Goal: Information Seeking & Learning: Learn about a topic

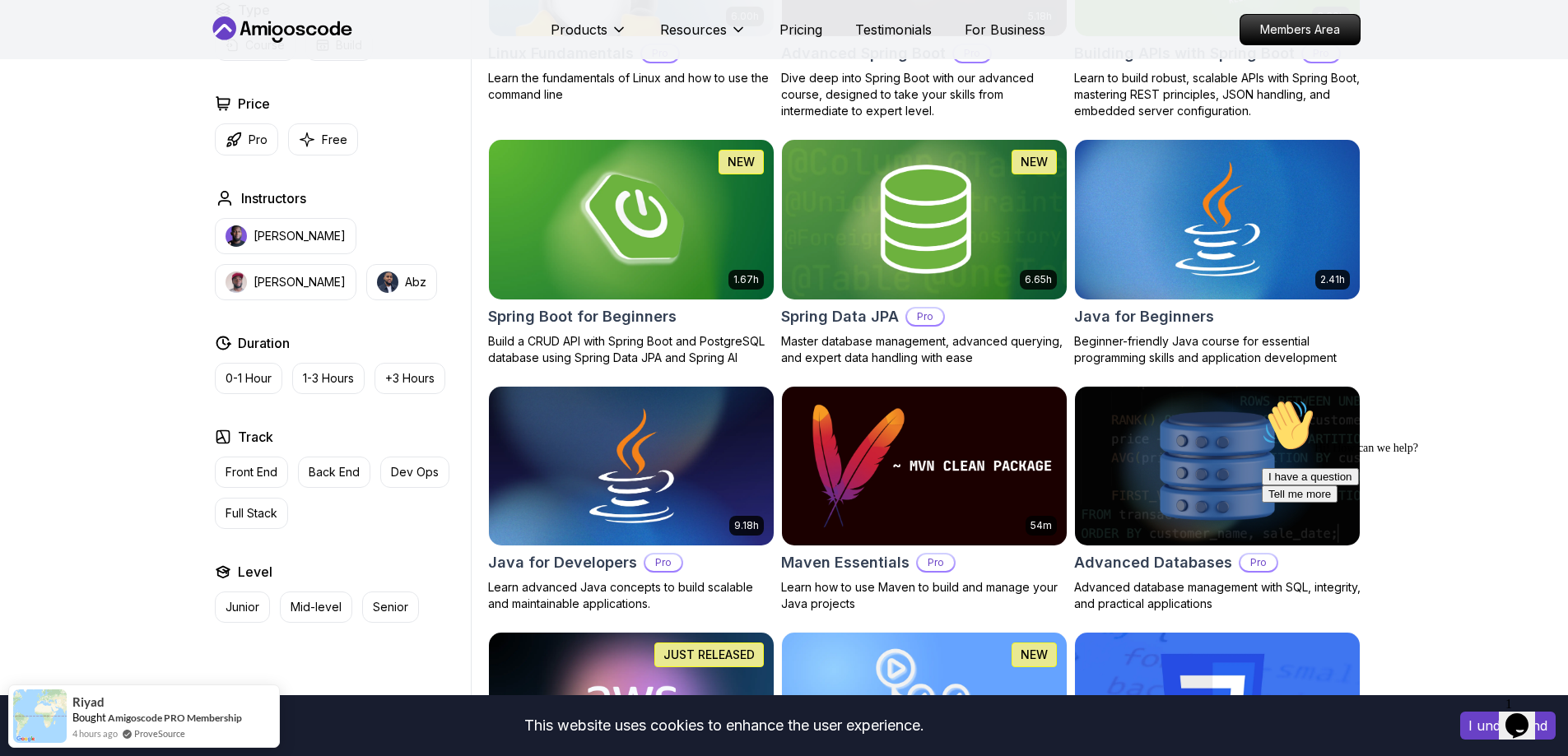
scroll to position [576, 0]
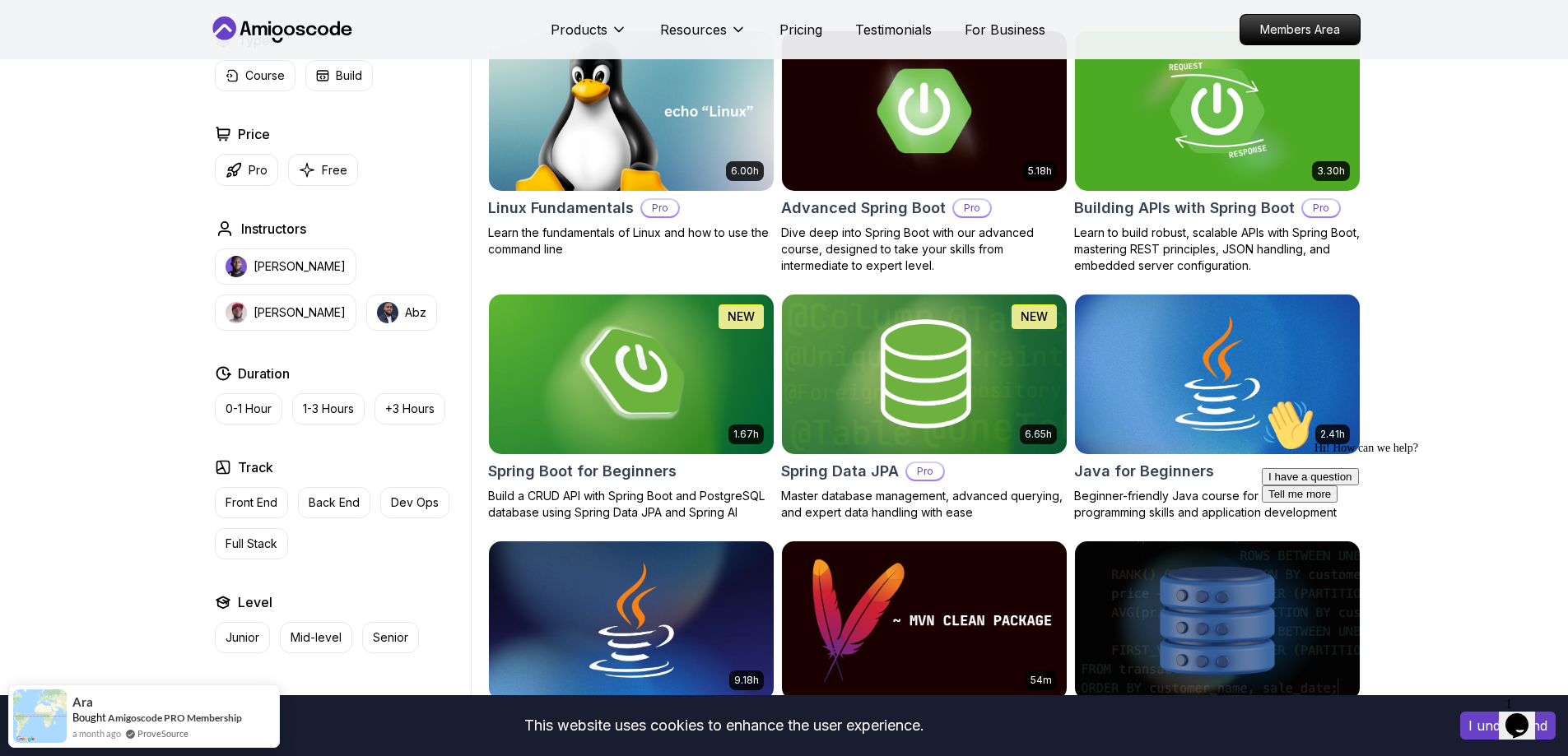
scroll to position [494, 0]
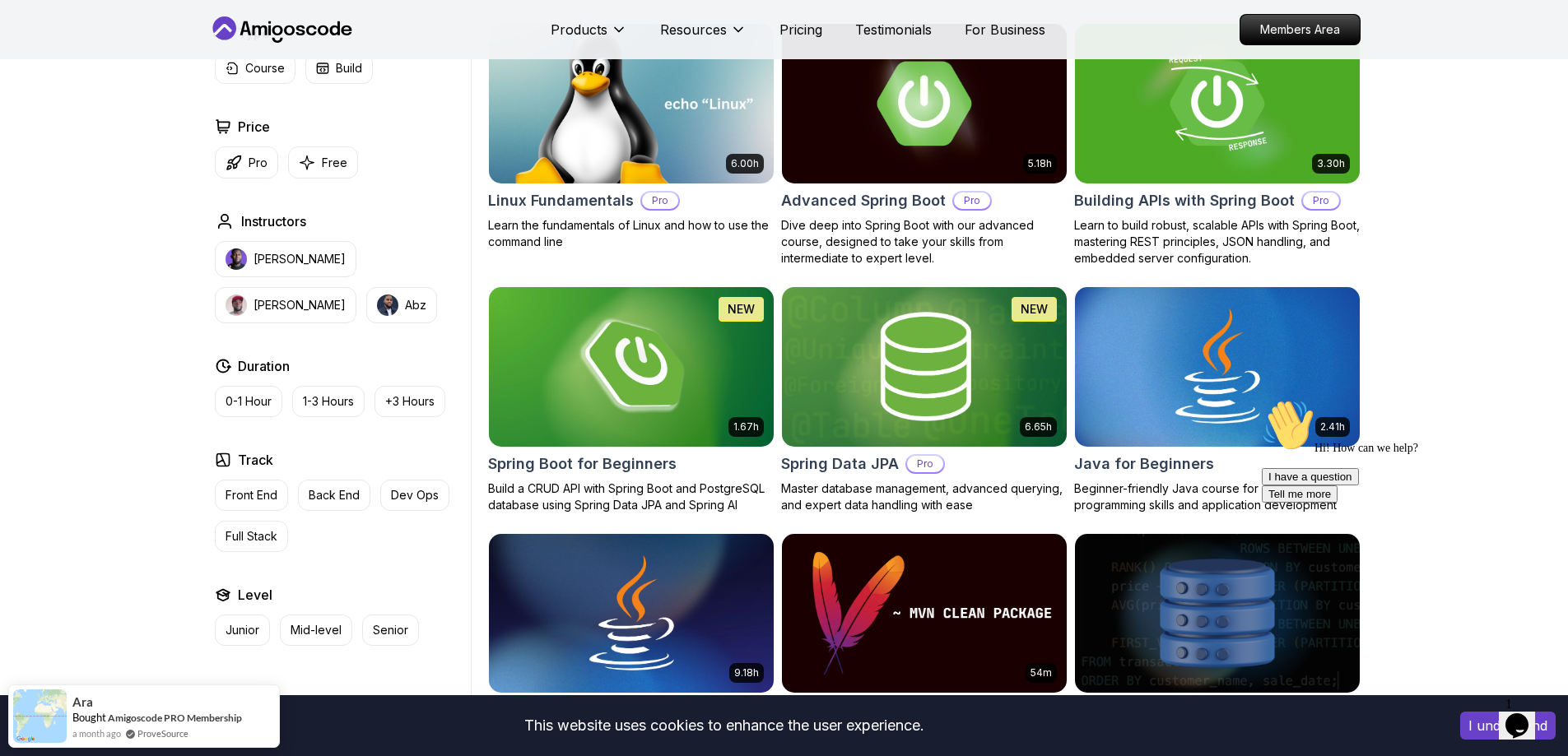
drag, startPoint x: 1537, startPoint y: 516, endPoint x: 2788, endPoint y: 897, distance: 1307.7
click at [1262, 399] on icon "Chat attention grabber" at bounding box center [1262, 399] width 0 height 0
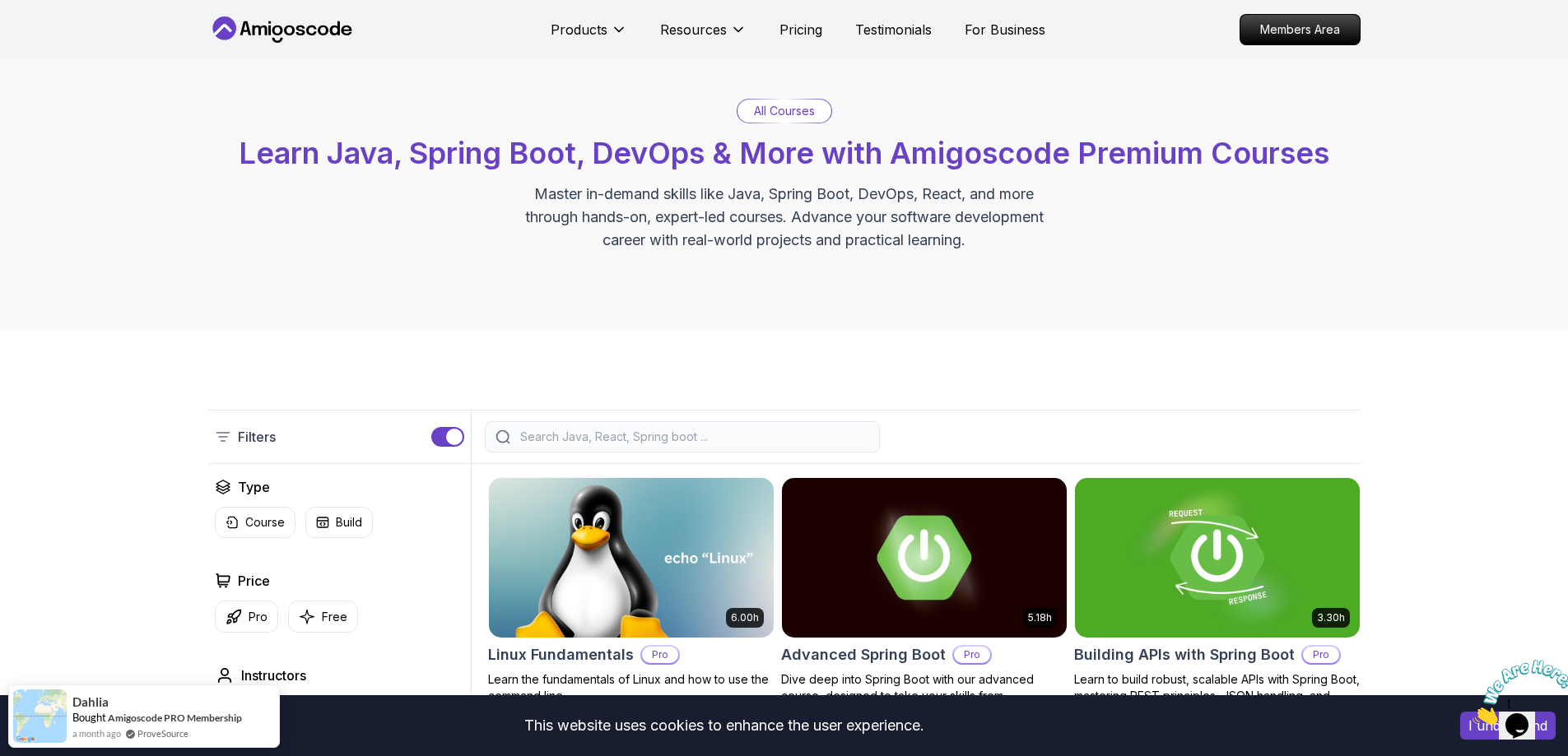
scroll to position [0, 0]
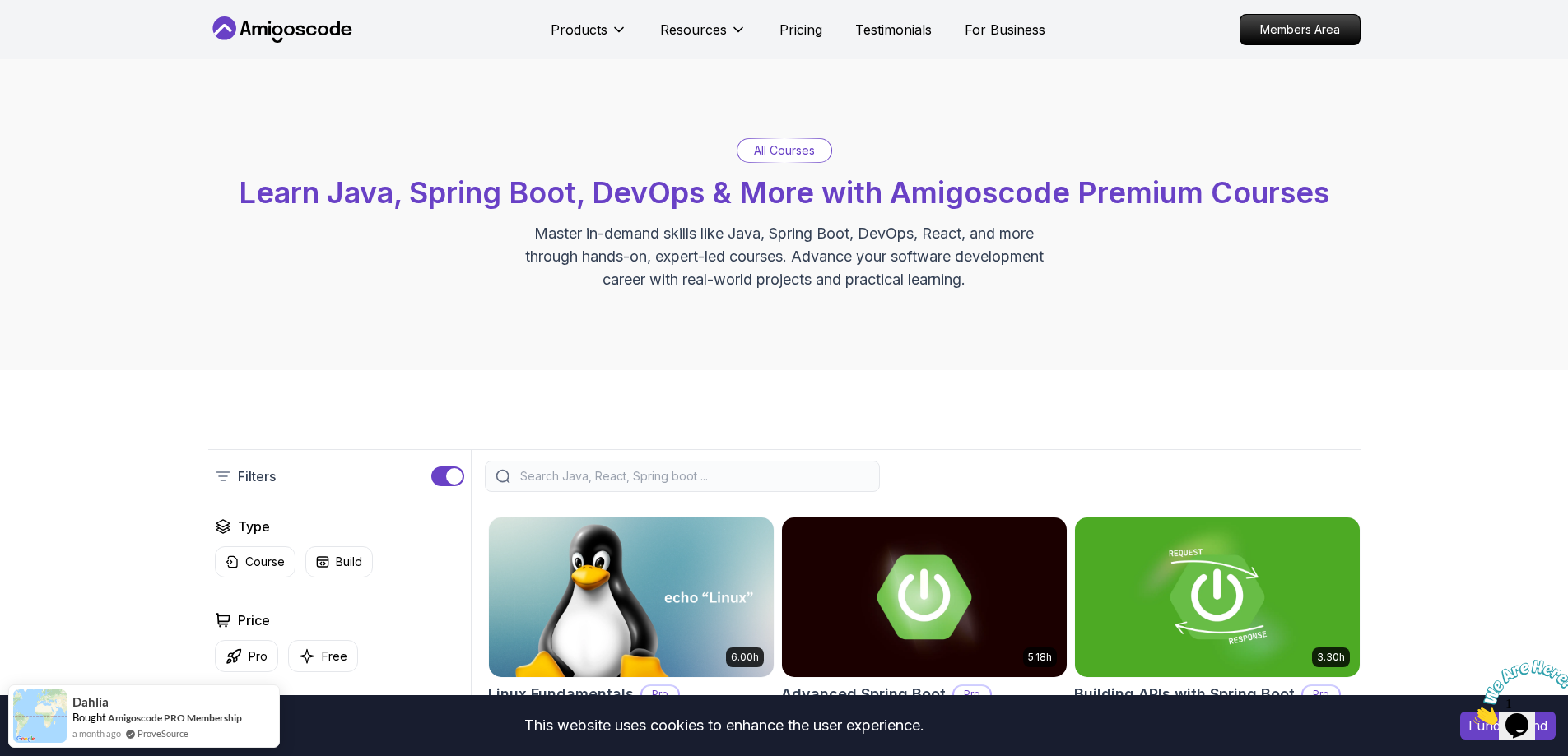
drag, startPoint x: 717, startPoint y: 457, endPoint x: 700, endPoint y: 469, distance: 20.8
click at [715, 457] on div "Filters" at bounding box center [784, 476] width 1152 height 54
click at [700, 470] on input "search" at bounding box center [692, 477] width 352 height 17
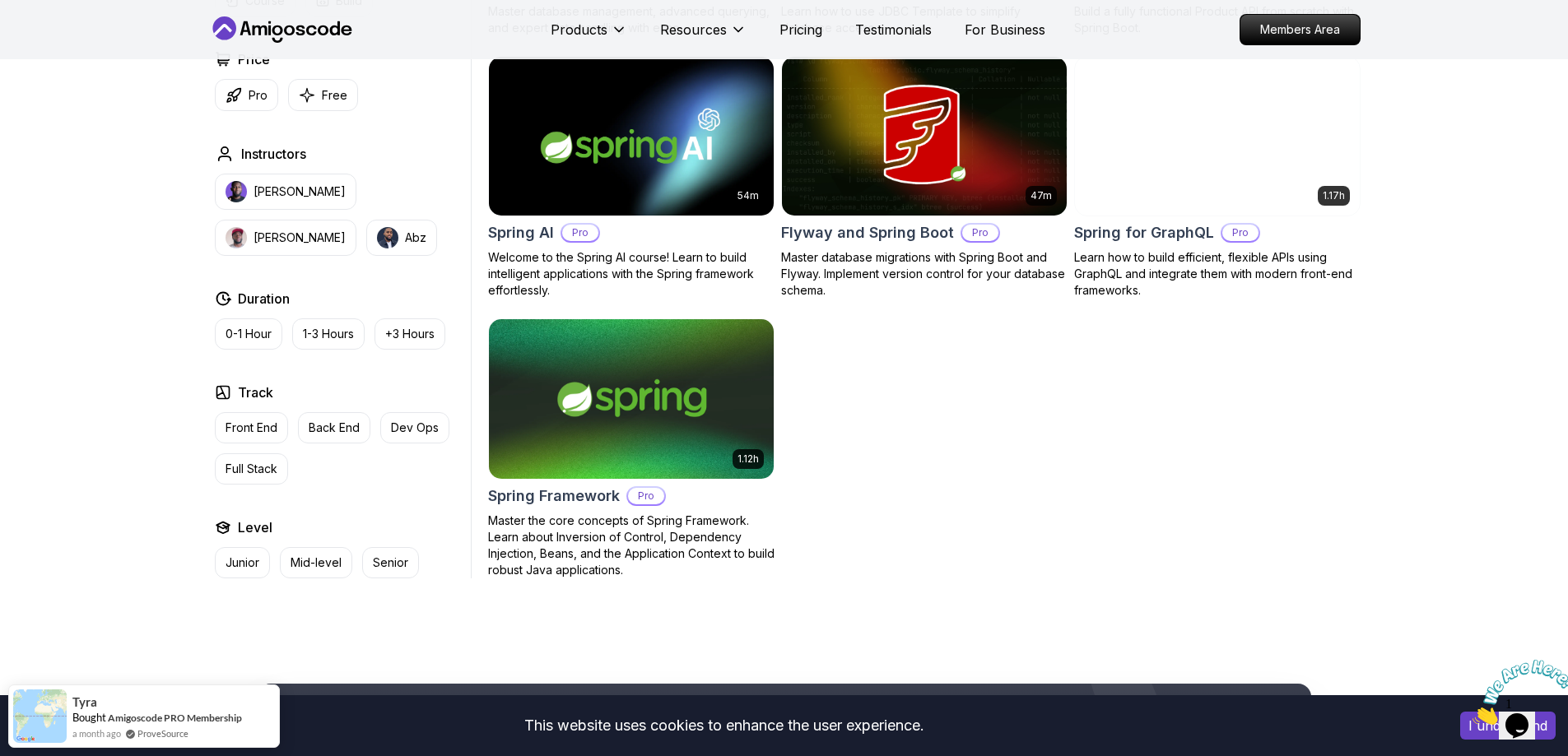
scroll to position [987, 0]
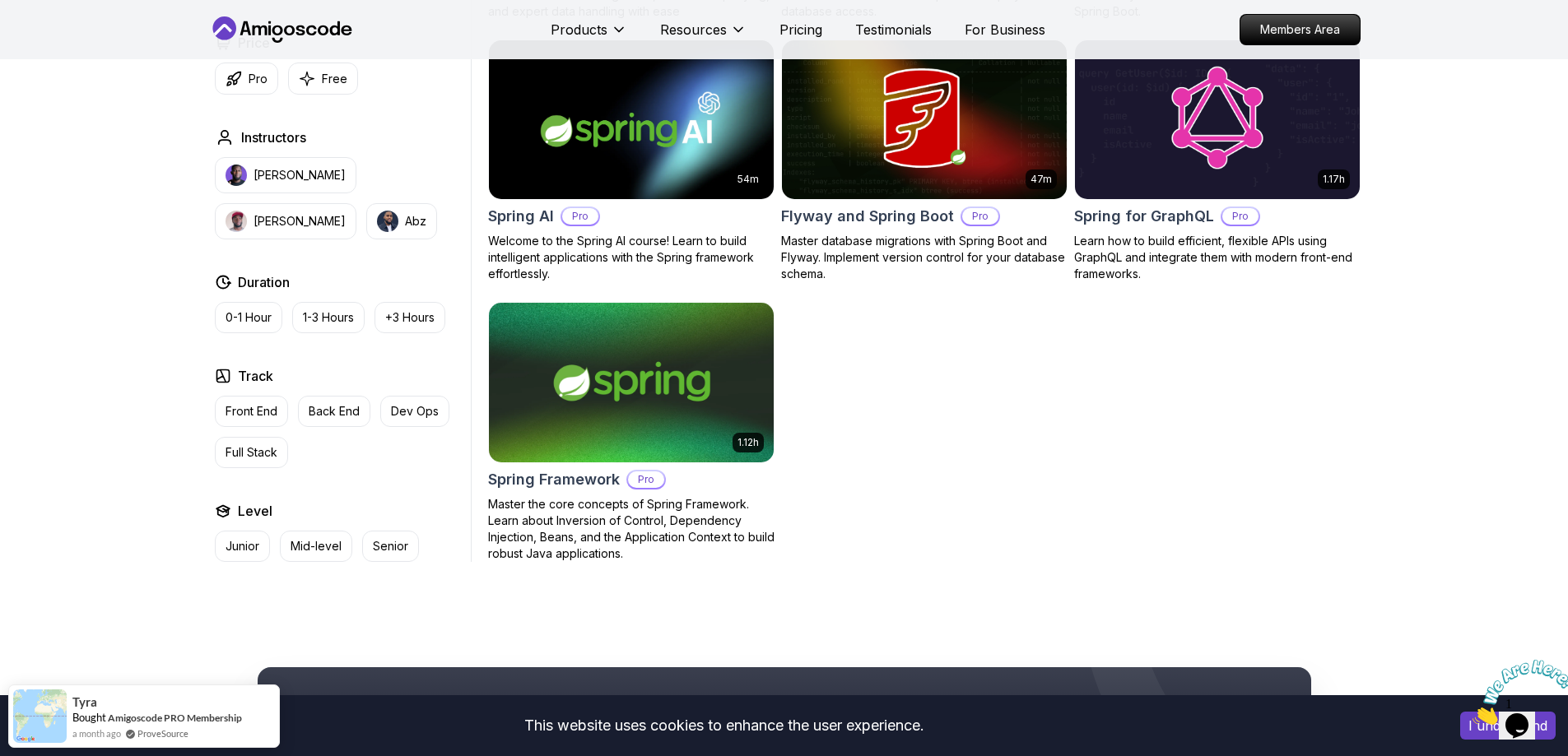
type input "Spring"
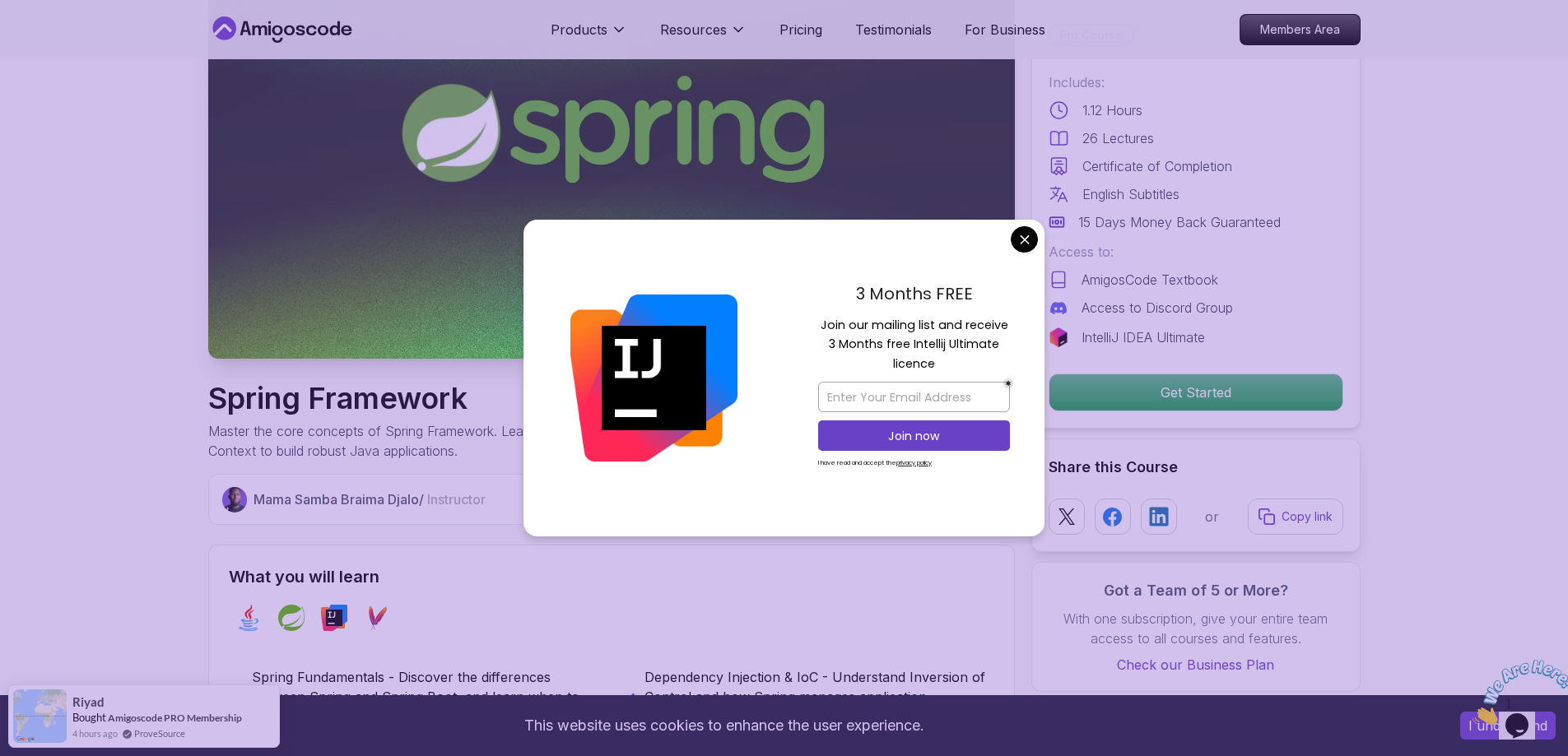
scroll to position [165, 0]
